Goal: Task Accomplishment & Management: Manage account settings

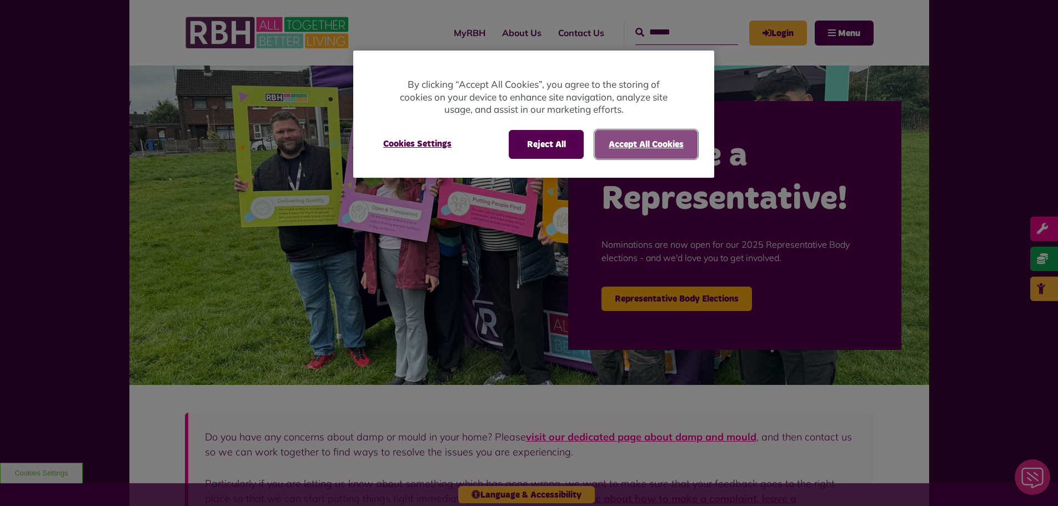
click at [678, 134] on button "Accept All Cookies" at bounding box center [646, 144] width 103 height 29
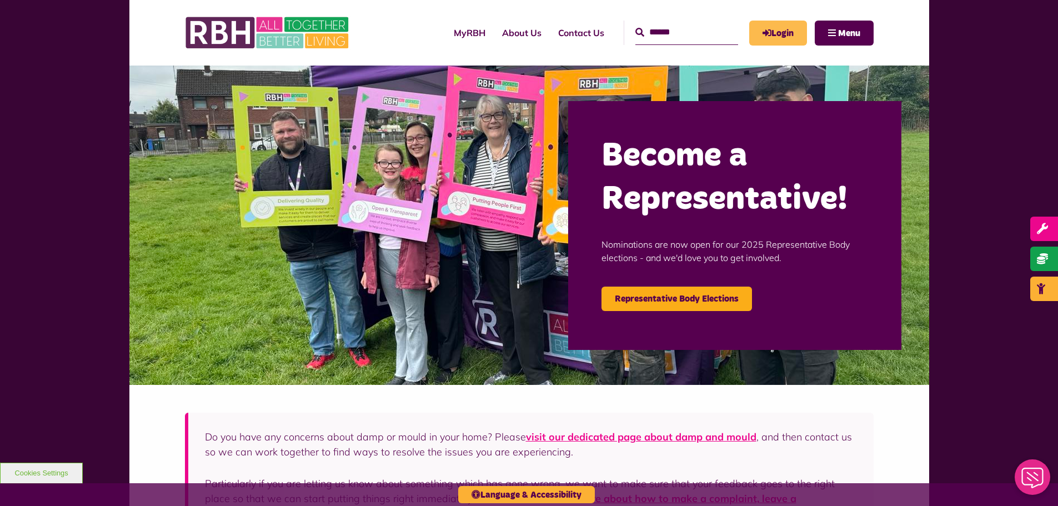
click at [795, 31] on link "Login" at bounding box center [778, 33] width 58 height 25
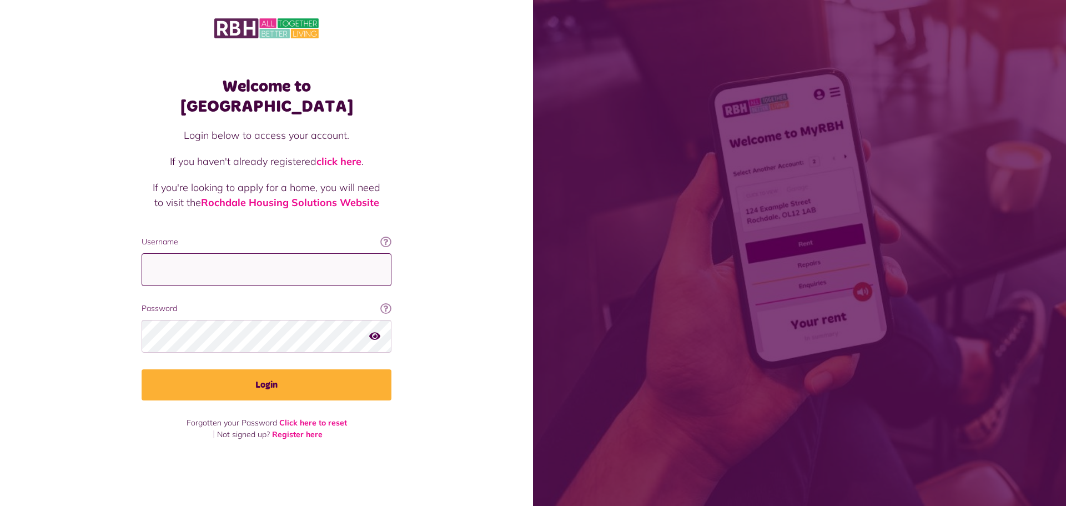
click at [279, 253] on input "Username" at bounding box center [267, 269] width 250 height 33
paste input "**********"
type input "**********"
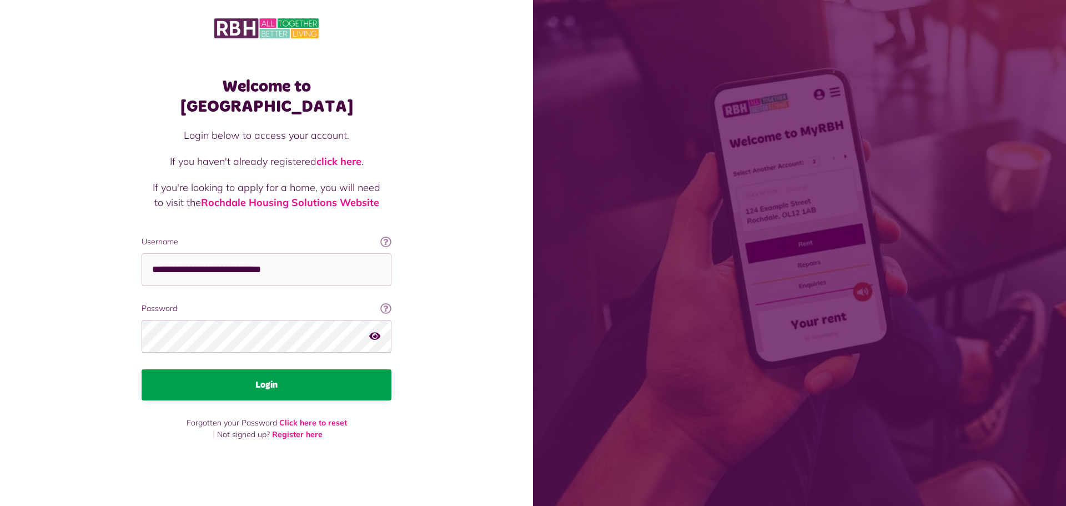
click at [269, 369] on button "Login" at bounding box center [267, 384] width 250 height 31
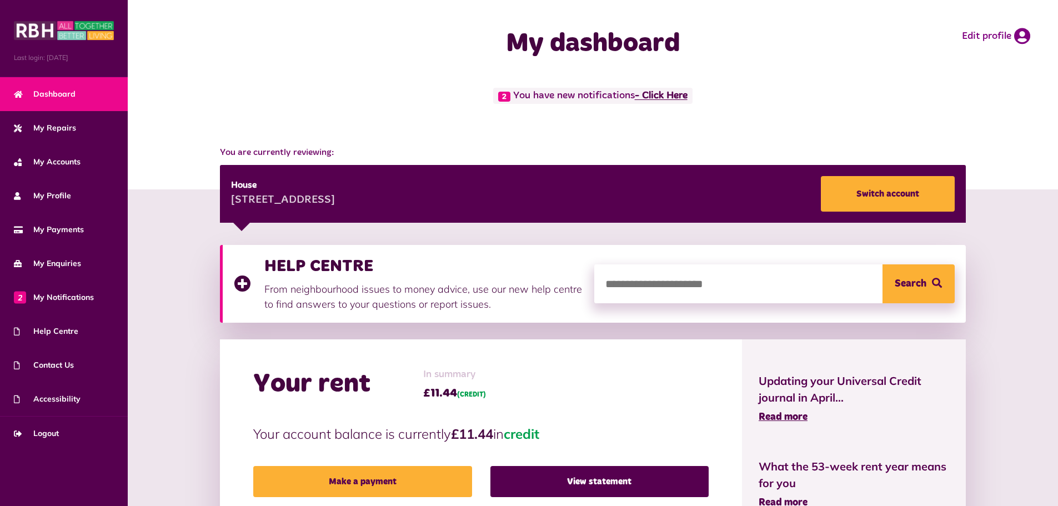
click at [673, 91] on link "- Click Here" at bounding box center [661, 96] width 53 height 10
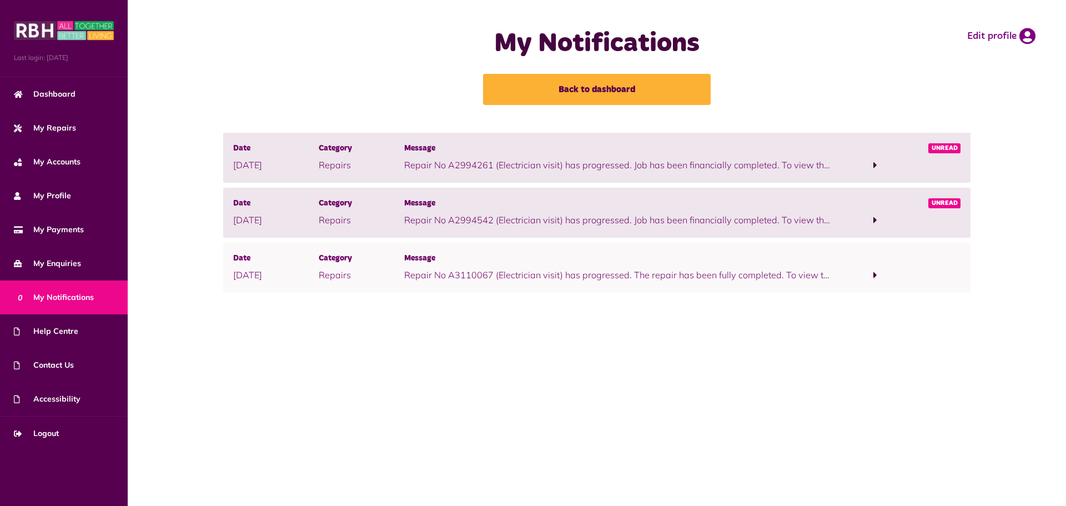
click at [186, 343] on main "My Notifications Back to dashboard Edit profile Date 14/08/2025 Category Repair…" at bounding box center [597, 253] width 939 height 506
click at [184, 314] on div "Date 14/08/2025 Category Repairs Message Repair No A2994261 (Electrician visit)…" at bounding box center [597, 232] width 939 height 198
click at [184, 309] on div "Date 14/08/2025 Category Repairs Message Repair No A2994261 (Electrician visit)…" at bounding box center [597, 232] width 939 height 198
drag, startPoint x: 182, startPoint y: 300, endPoint x: 183, endPoint y: 290, distance: 10.1
click at [182, 298] on div "Date 14/08/2025 Category Repairs Message Repair No A2994261 (Electrician visit)…" at bounding box center [597, 232] width 939 height 198
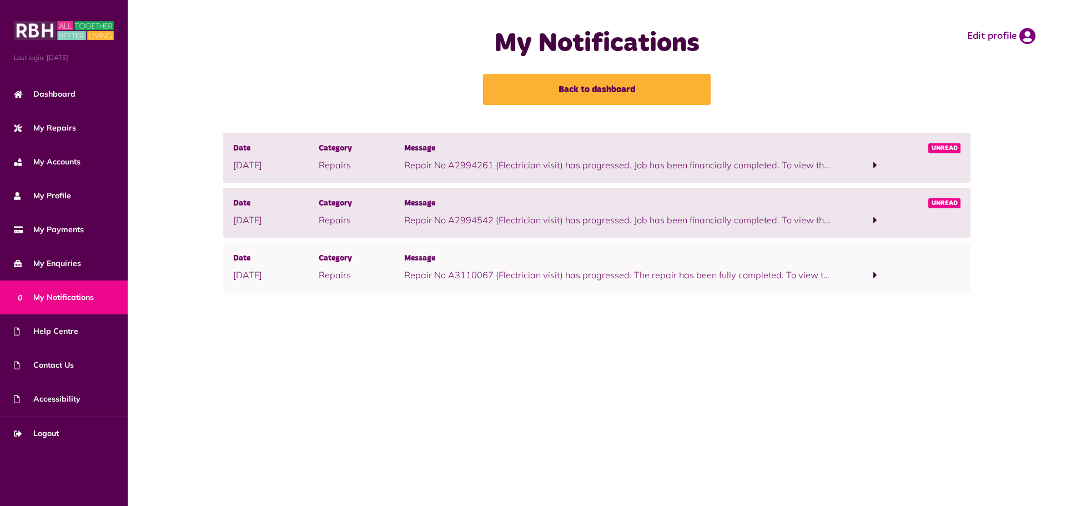
click at [183, 290] on div "Date 14/08/2025 Category Repairs Message Repair No A2994261 (Electrician visit)…" at bounding box center [597, 215] width 911 height 165
click at [187, 270] on div "Date 14/08/2025 Category Repairs Message Repair No A2994261 (Electrician visit)…" at bounding box center [597, 215] width 911 height 165
click at [864, 168] on span at bounding box center [875, 165] width 86 height 15
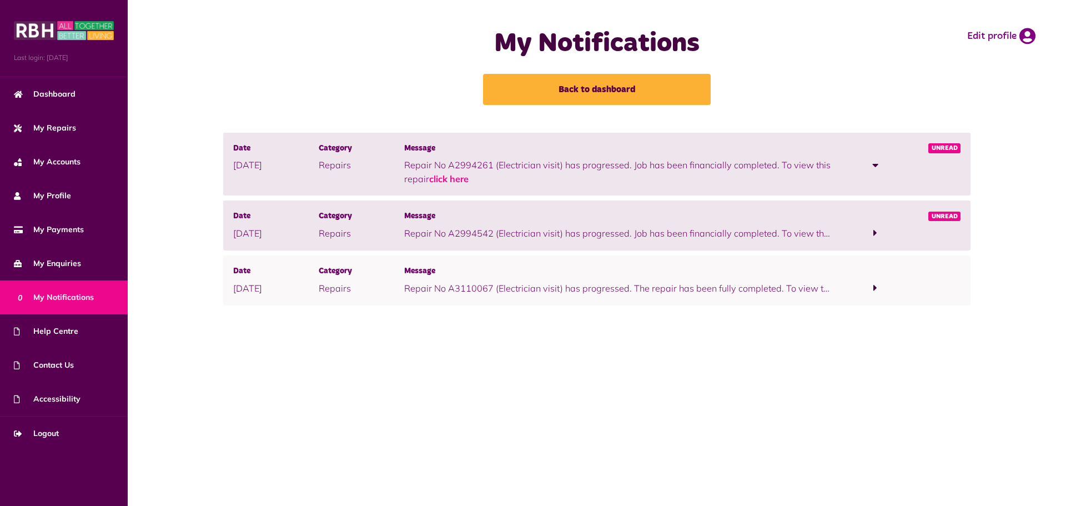
click at [856, 225] on span at bounding box center [875, 232] width 86 height 15
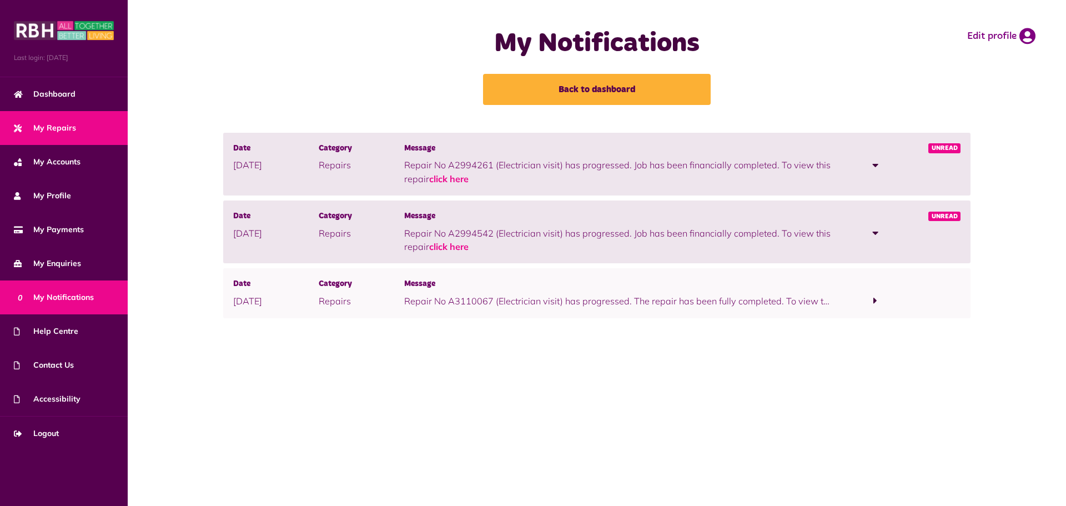
click at [73, 129] on span "My Repairs" at bounding box center [45, 128] width 62 height 12
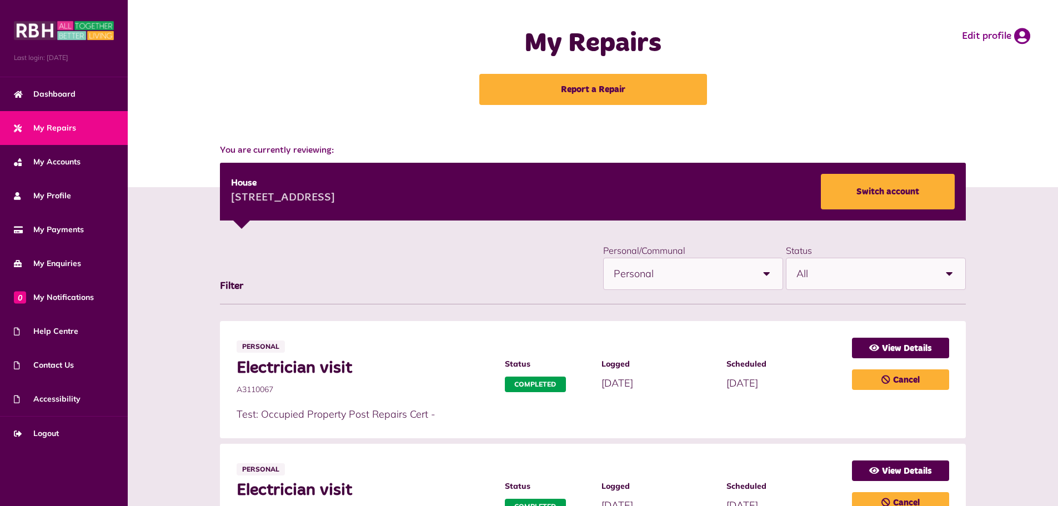
click at [880, 278] on span "All" at bounding box center [865, 273] width 138 height 31
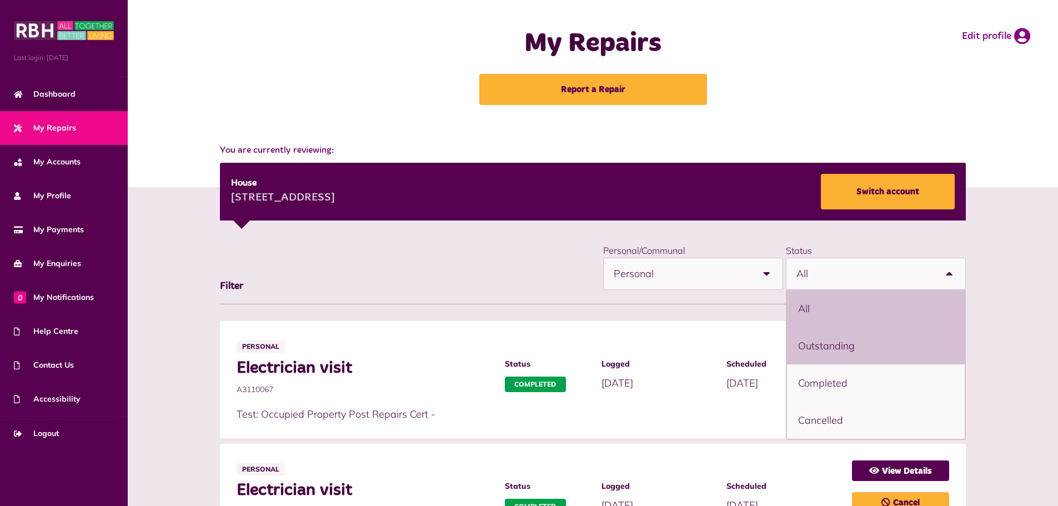
click at [839, 338] on li "Outstanding" at bounding box center [876, 345] width 178 height 37
select select "**********"
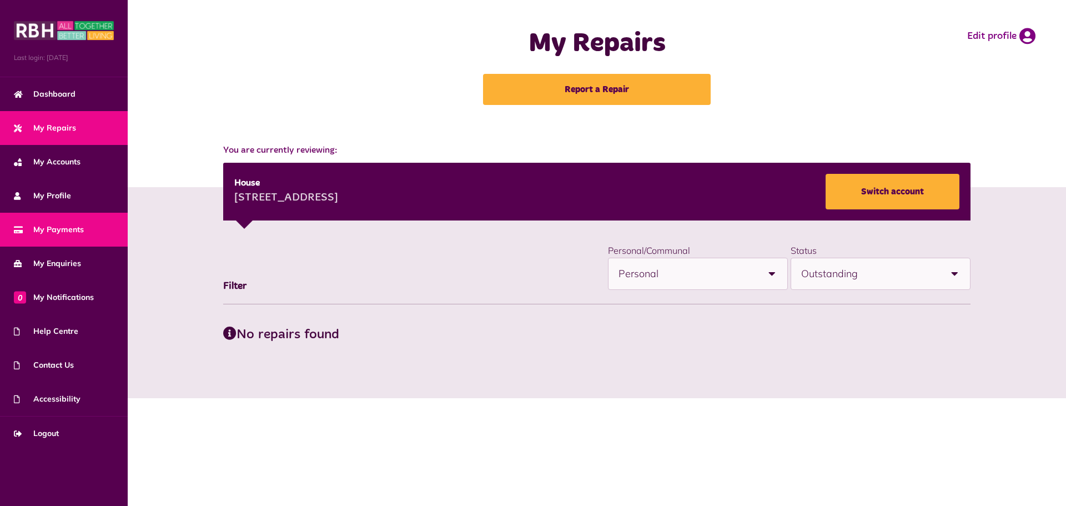
click at [67, 224] on span "My Payments" at bounding box center [49, 230] width 70 height 12
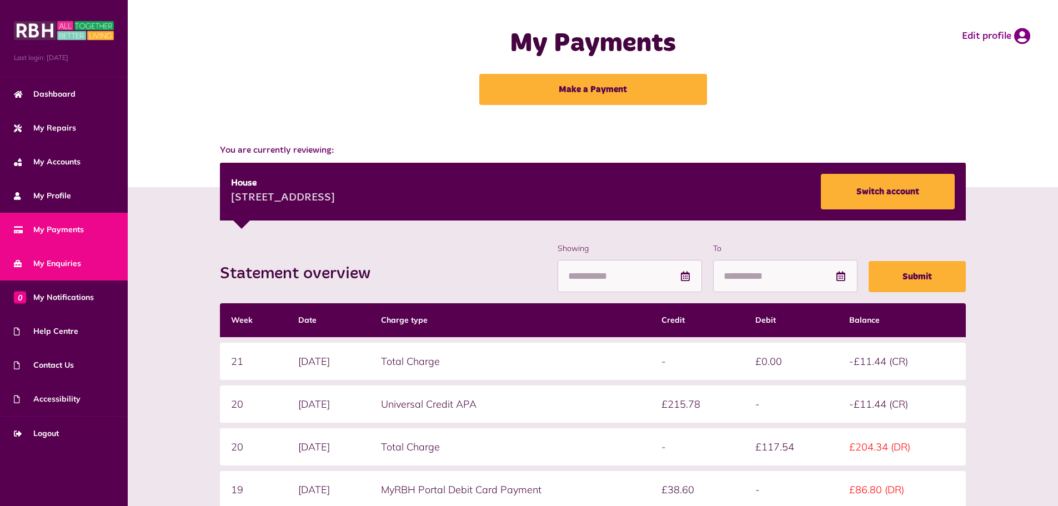
click at [77, 262] on span "My Enquiries" at bounding box center [47, 264] width 67 height 12
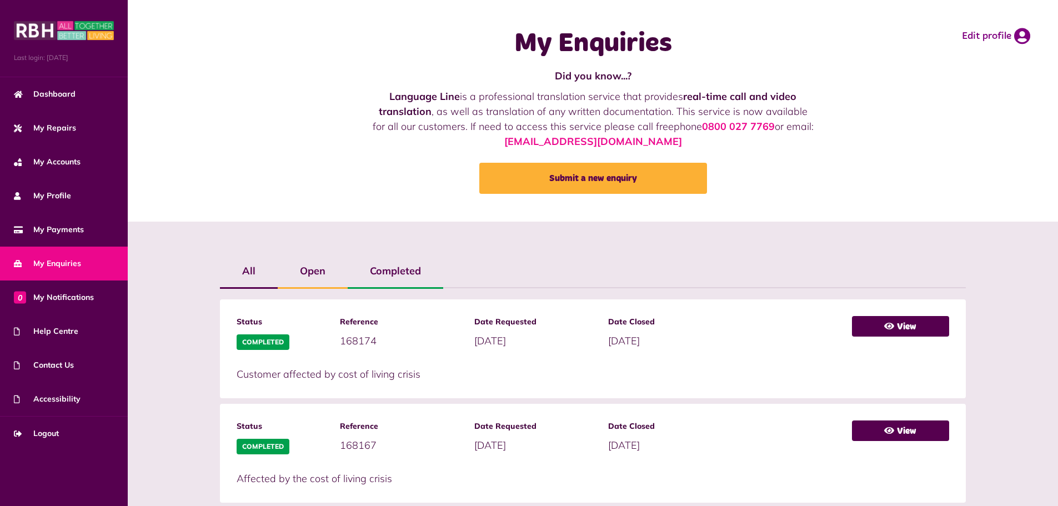
click at [289, 275] on label "Open" at bounding box center [313, 271] width 70 height 32
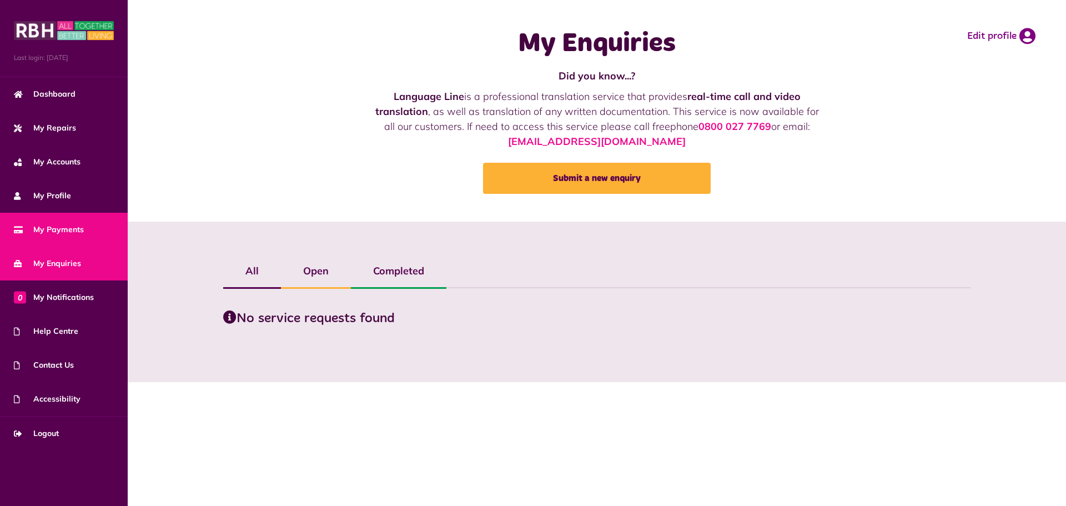
click at [84, 226] on link "My Payments" at bounding box center [64, 230] width 128 height 34
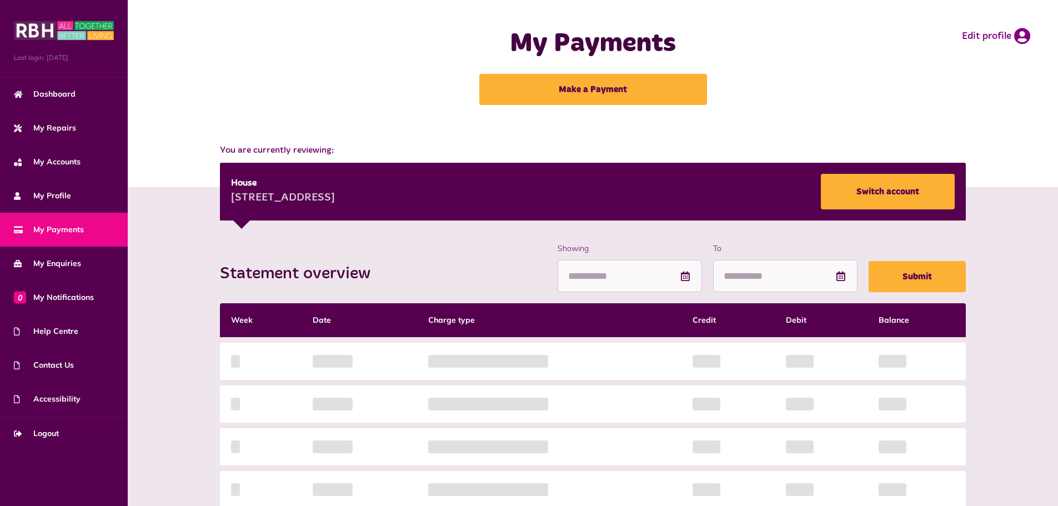
click at [915, 172] on div "House 19 Brotherod Hall Road Rochdale OL12 7EB Switch account" at bounding box center [592, 192] width 745 height 58
click at [914, 183] on link "Switch account" at bounding box center [888, 192] width 134 height 36
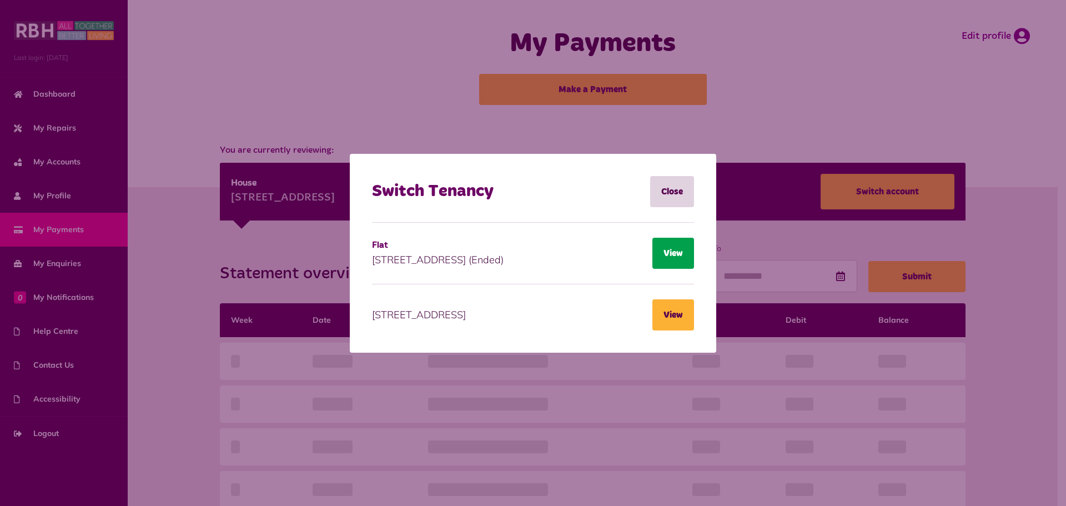
click at [674, 257] on button "View" at bounding box center [674, 253] width 42 height 31
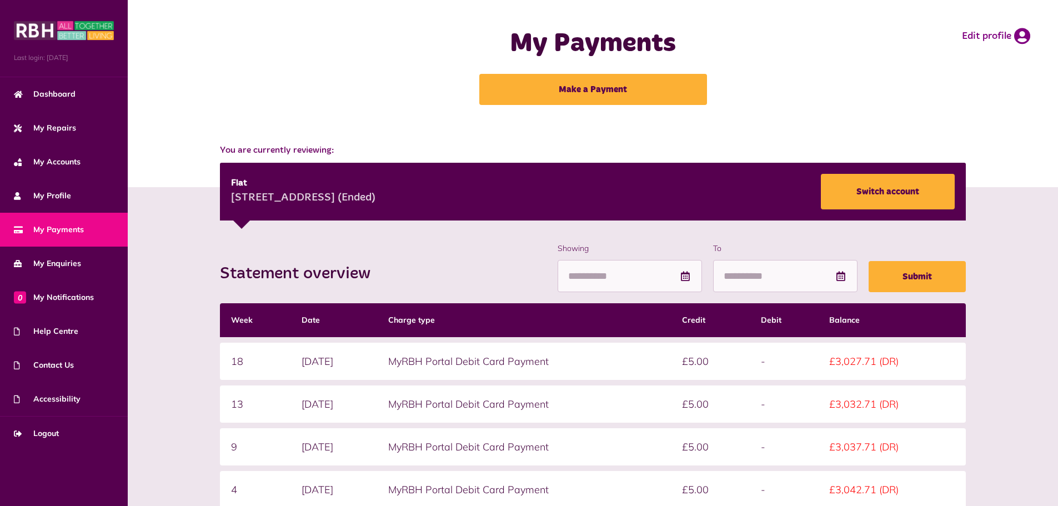
click at [194, 257] on div "Statement overview Showing To Submit Week Date Charge type Credit Debit Balance…" at bounding box center [593, 468] width 908 height 450
drag, startPoint x: 193, startPoint y: 252, endPoint x: 190, endPoint y: 244, distance: 8.3
click at [192, 252] on div "Statement overview Showing To Submit Week Date Charge type Credit Debit Balance…" at bounding box center [593, 468] width 908 height 450
click at [187, 233] on div "Statement overview Showing To Submit Week Date Charge type Credit Debit Balance…" at bounding box center [593, 456] width 930 height 539
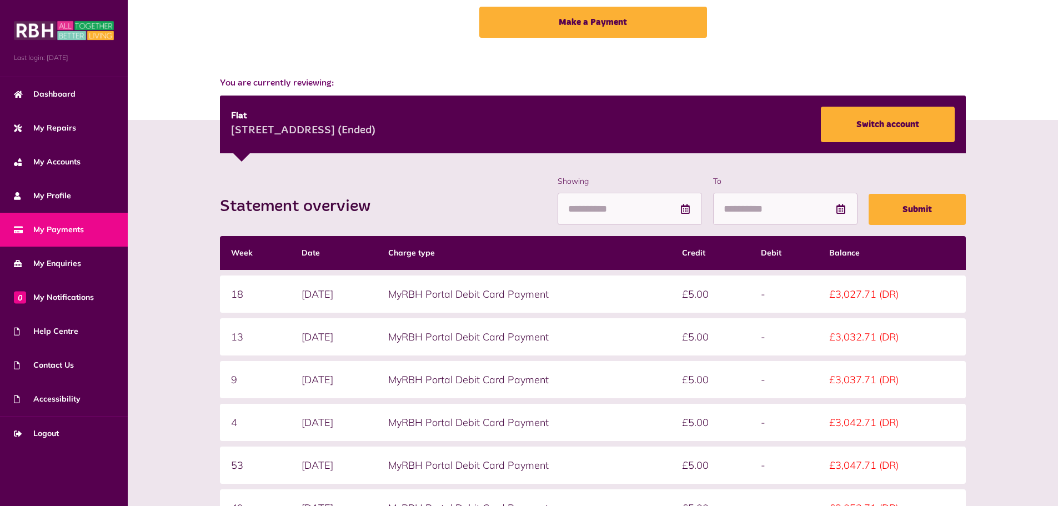
scroll to position [167, 0]
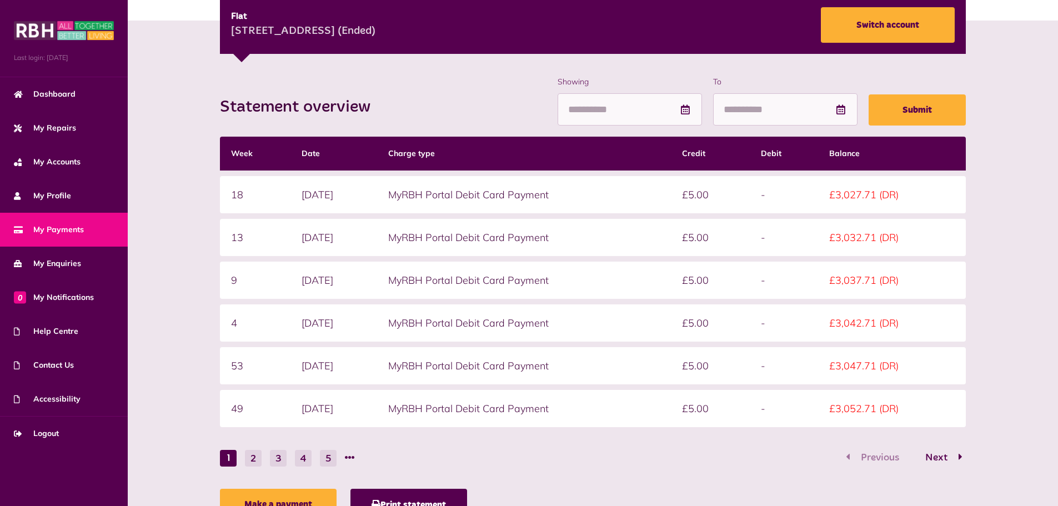
click at [202, 244] on div "Statement overview Showing To Submit Week Date Charge type Credit Debit Balance…" at bounding box center [593, 301] width 908 height 450
click at [203, 299] on div "Statement overview Showing To Submit Week Date Charge type Credit Debit Balance…" at bounding box center [593, 301] width 908 height 450
click at [193, 263] on div "Statement overview Showing To Submit Week Date Charge type Credit Debit Balance…" at bounding box center [593, 301] width 908 height 450
drag, startPoint x: 189, startPoint y: 253, endPoint x: 187, endPoint y: 237, distance: 16.2
click at [188, 250] on div "Statement overview Showing To Submit Week Date Charge type Credit Debit Balance…" at bounding box center [593, 301] width 908 height 450
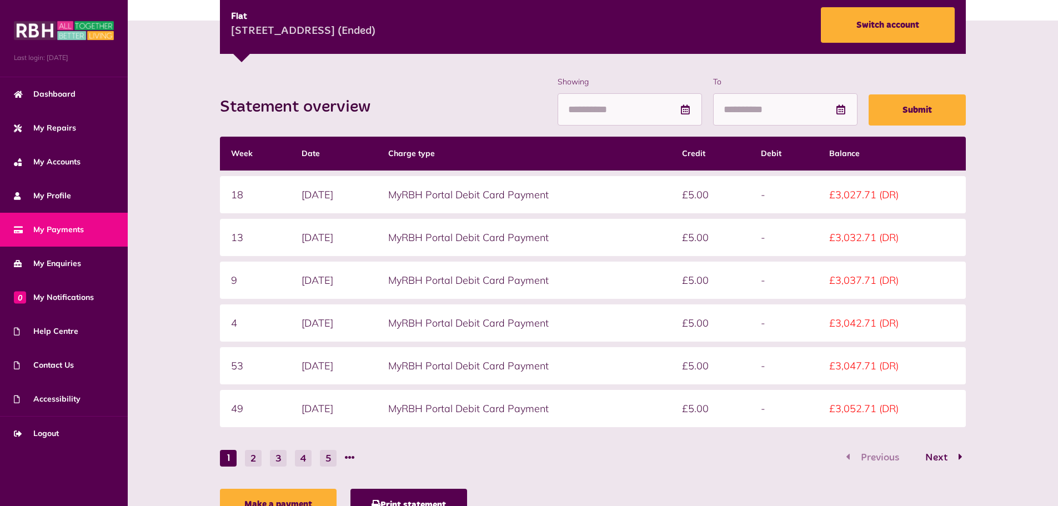
click at [187, 237] on div "Statement overview Showing To Submit Week Date Charge type Credit Debit Balance…" at bounding box center [593, 301] width 908 height 450
click at [185, 217] on div "Statement overview Showing To Submit Week Date Charge type Credit Debit Balance…" at bounding box center [593, 301] width 908 height 450
click at [192, 243] on div "Statement overview Showing To Submit Week Date Charge type Credit Debit Balance…" at bounding box center [593, 301] width 908 height 450
click at [193, 257] on div "Statement overview Showing To Submit Week Date Charge type Credit Debit Balance…" at bounding box center [593, 301] width 908 height 450
click at [189, 242] on div "Statement overview Showing To Submit Week Date Charge type Credit Debit Balance…" at bounding box center [593, 301] width 908 height 450
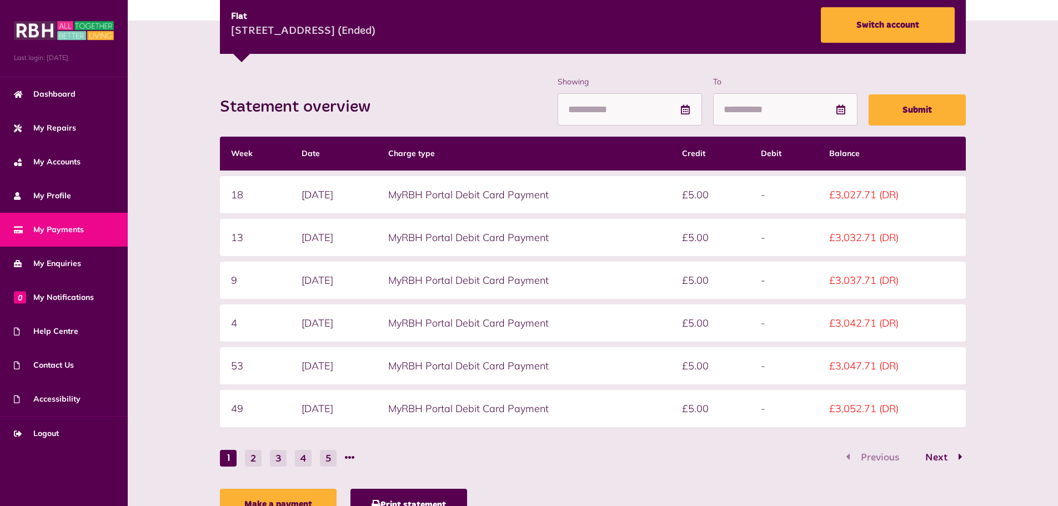
click at [185, 218] on div "Statement overview Showing To Submit Week Date Charge type Credit Debit Balance…" at bounding box center [593, 301] width 908 height 450
click at [185, 206] on div "Statement overview Showing To Submit Week Date Charge type Credit Debit Balance…" at bounding box center [593, 301] width 908 height 450
click at [191, 248] on div "Statement overview Showing To Submit Week Date Charge type Credit Debit Balance…" at bounding box center [593, 301] width 908 height 450
click at [180, 230] on div "Statement overview Showing To Submit Week Date Charge type Credit Debit Balance…" at bounding box center [593, 301] width 908 height 450
click at [178, 218] on div "Statement overview Showing To Submit Week Date Charge type Credit Debit Balance…" at bounding box center [593, 301] width 908 height 450
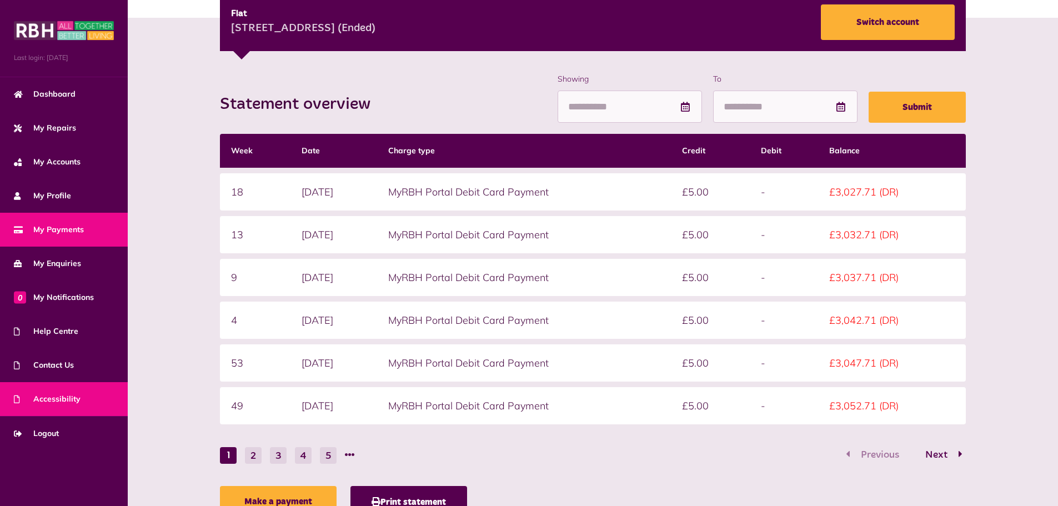
scroll to position [219, 0]
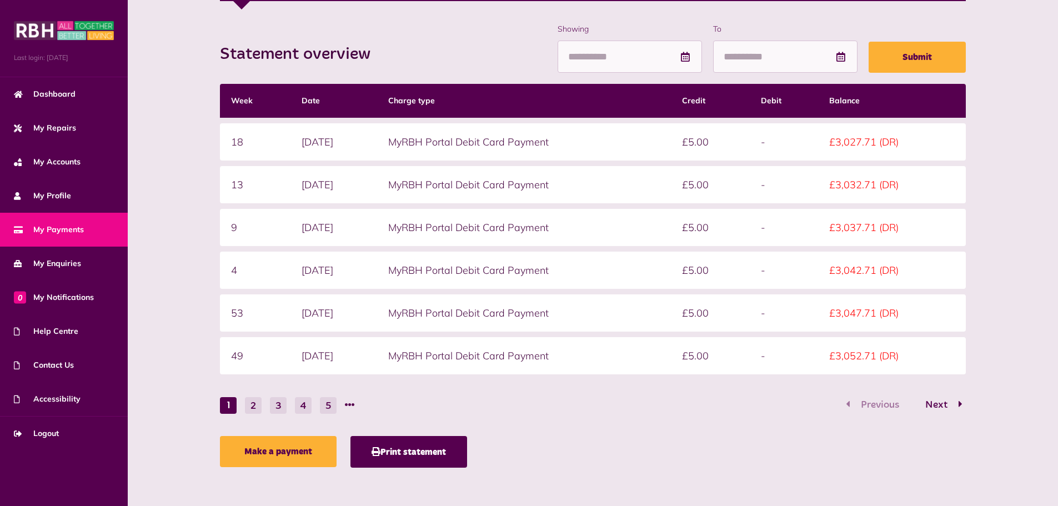
click at [86, 454] on div "Last login: 09/08/2025 Dashboard My Repairs My Accounts My Profile My Payments …" at bounding box center [64, 253] width 128 height 506
click at [83, 428] on link "Logout" at bounding box center [64, 433] width 128 height 34
